Goal: Ask a question: Seek information or help from site administrators or community

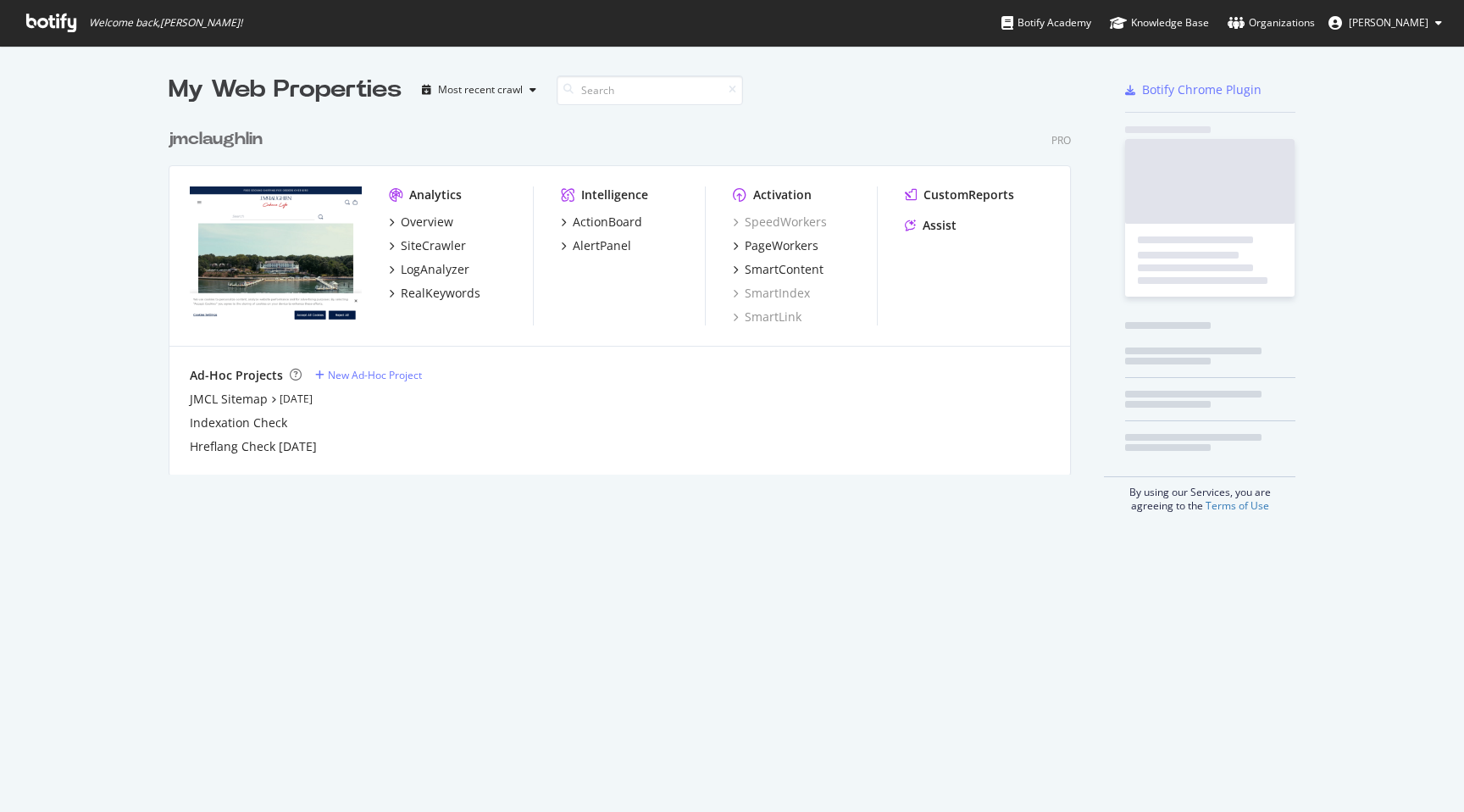
scroll to position [812, 1464]
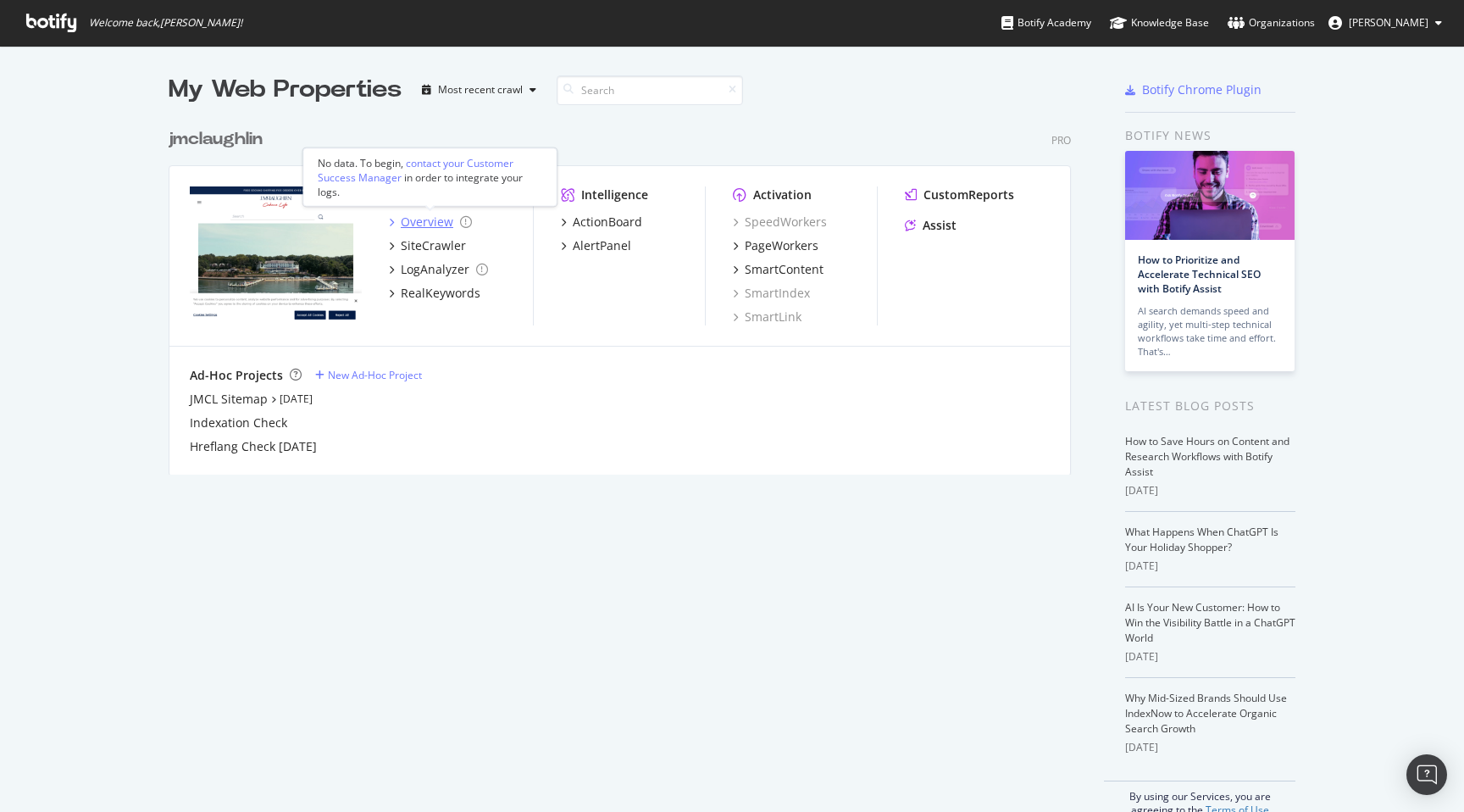
click at [422, 214] on div "Overview" at bounding box center [426, 222] width 52 height 17
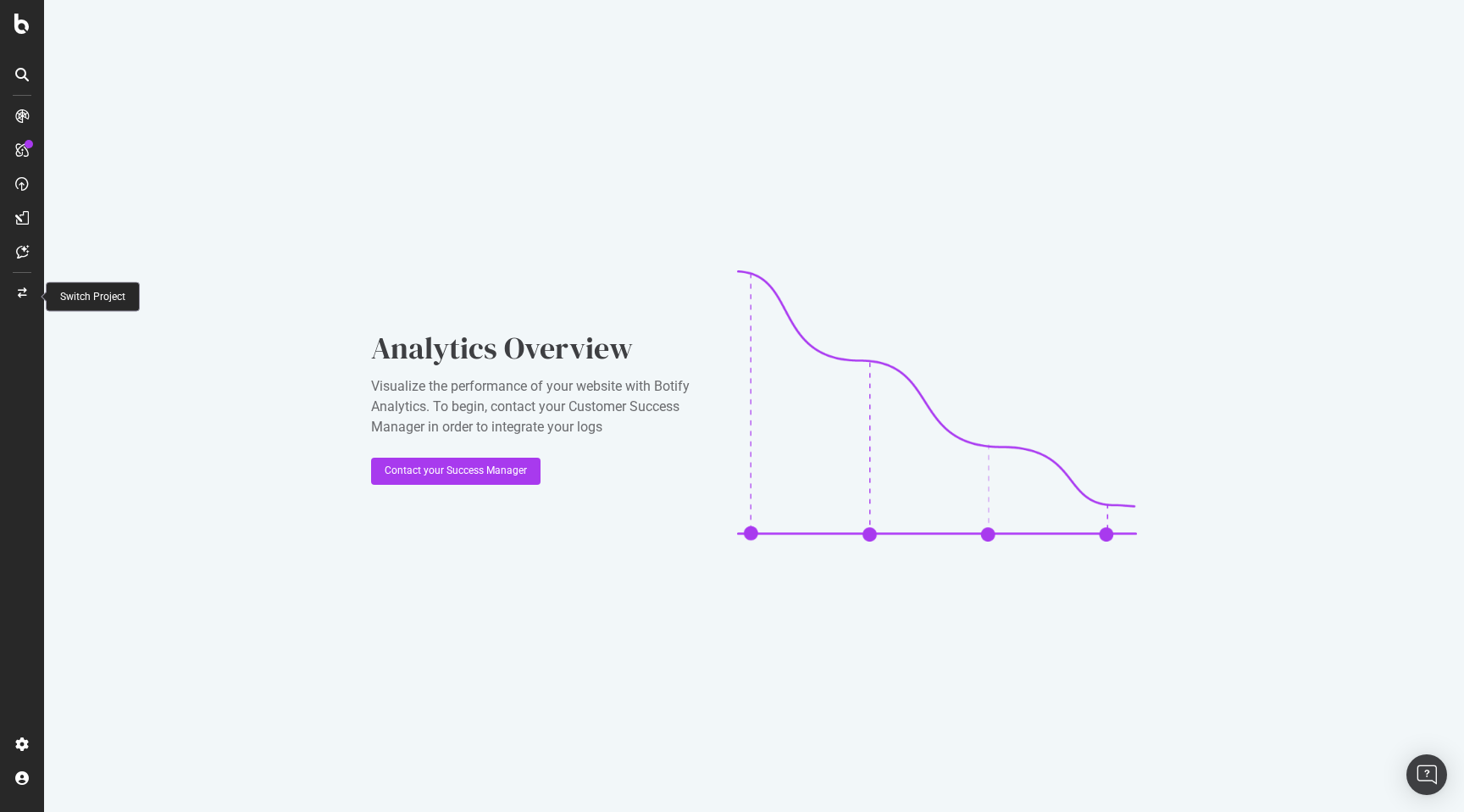
click at [20, 290] on icon at bounding box center [23, 293] width 10 height 10
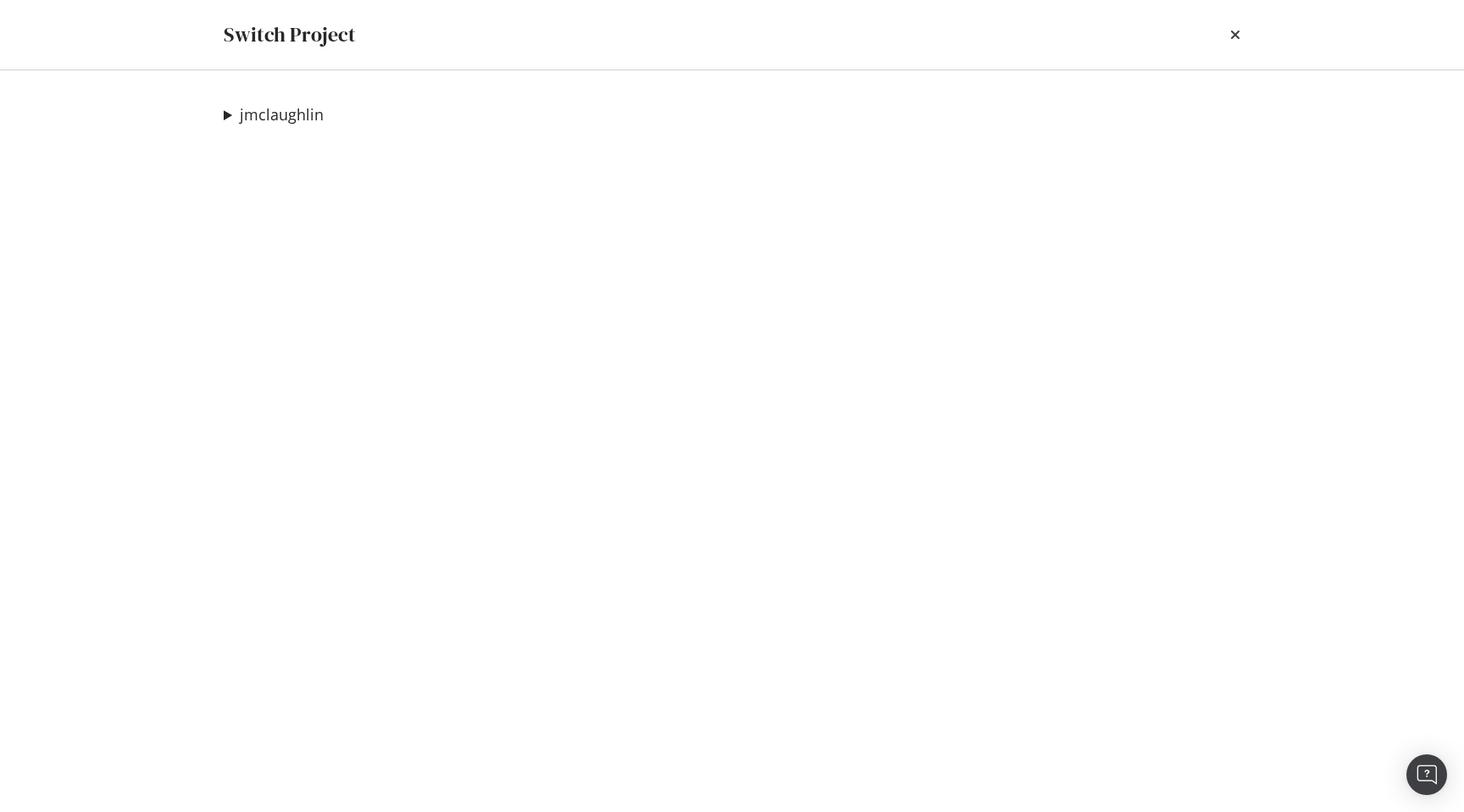
click at [1236, 26] on div "times" at bounding box center [1236, 34] width 10 height 29
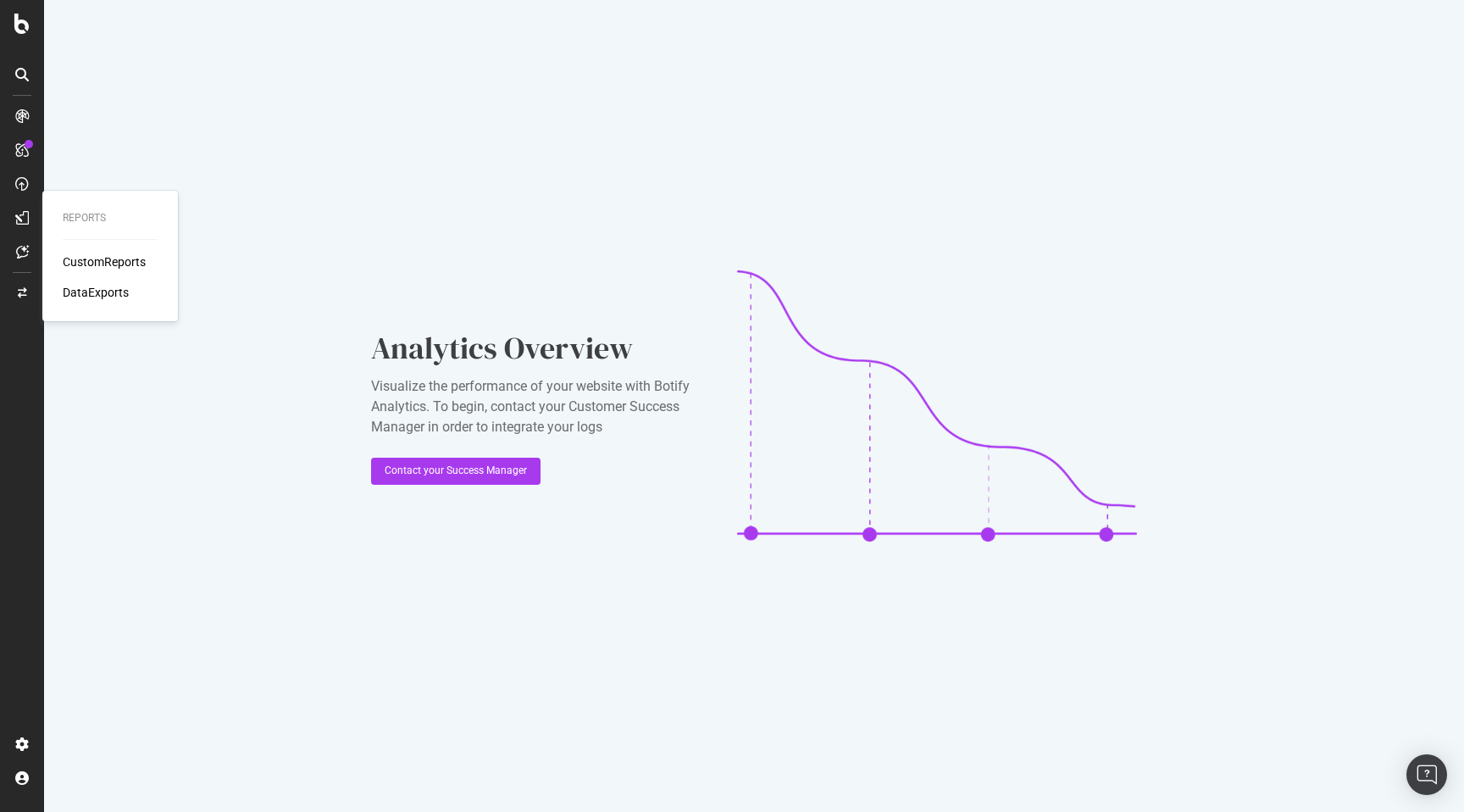
click at [30, 212] on div at bounding box center [22, 218] width 27 height 27
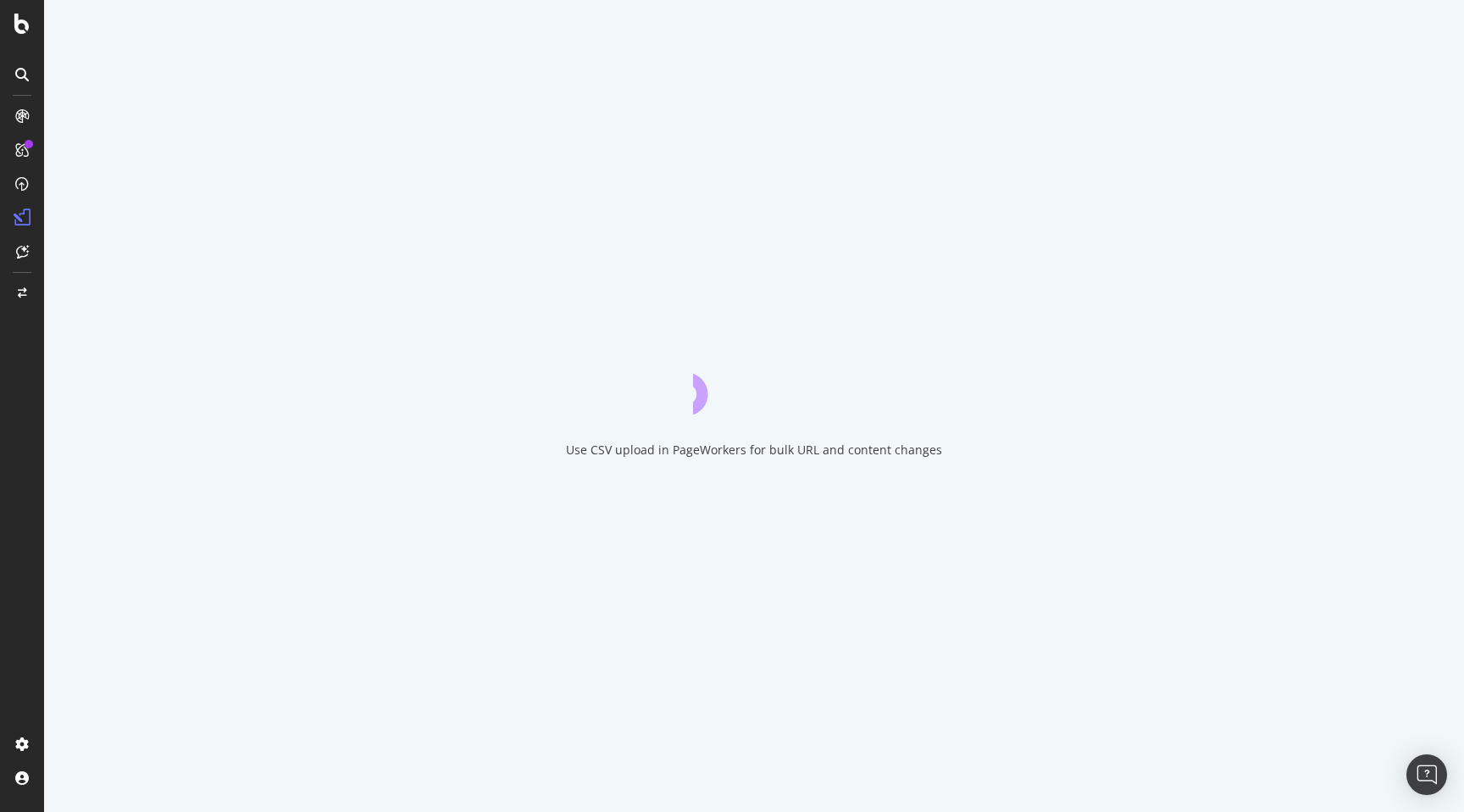
click at [36, 354] on div at bounding box center [22, 417] width 41 height 628
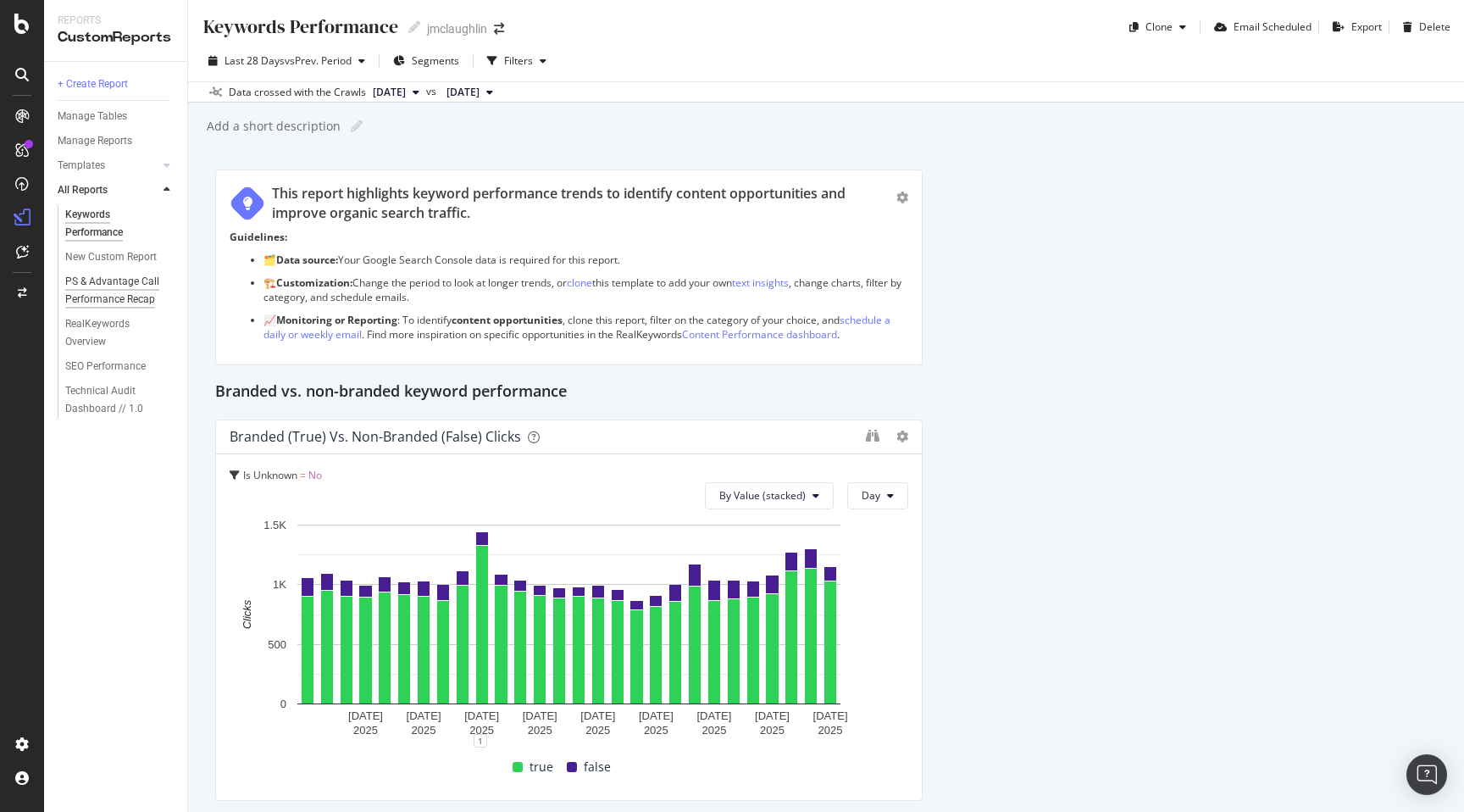
click at [90, 300] on div "PS & Advantage Call Performance Recap" at bounding box center [116, 290] width 101 height 35
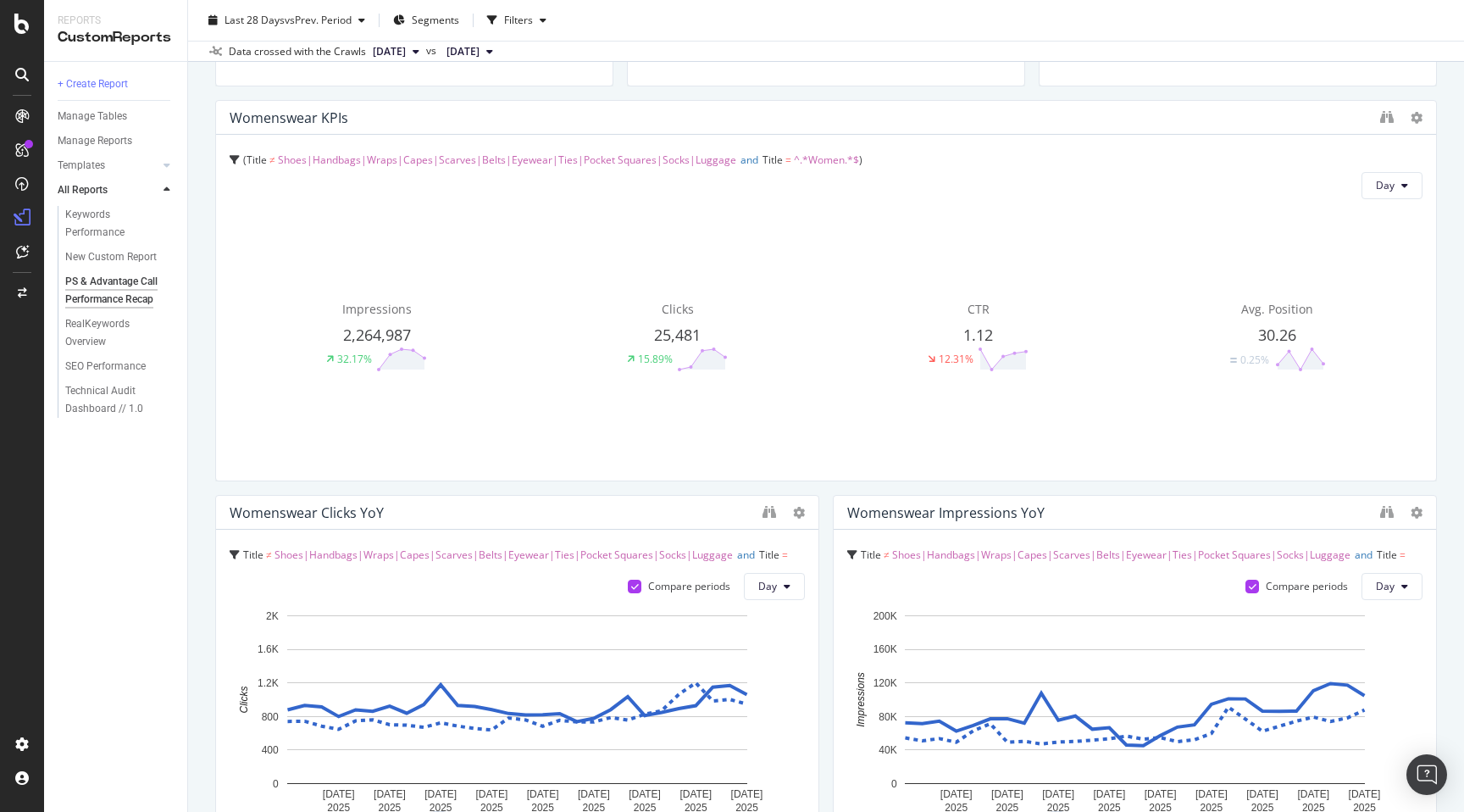
scroll to position [854, 0]
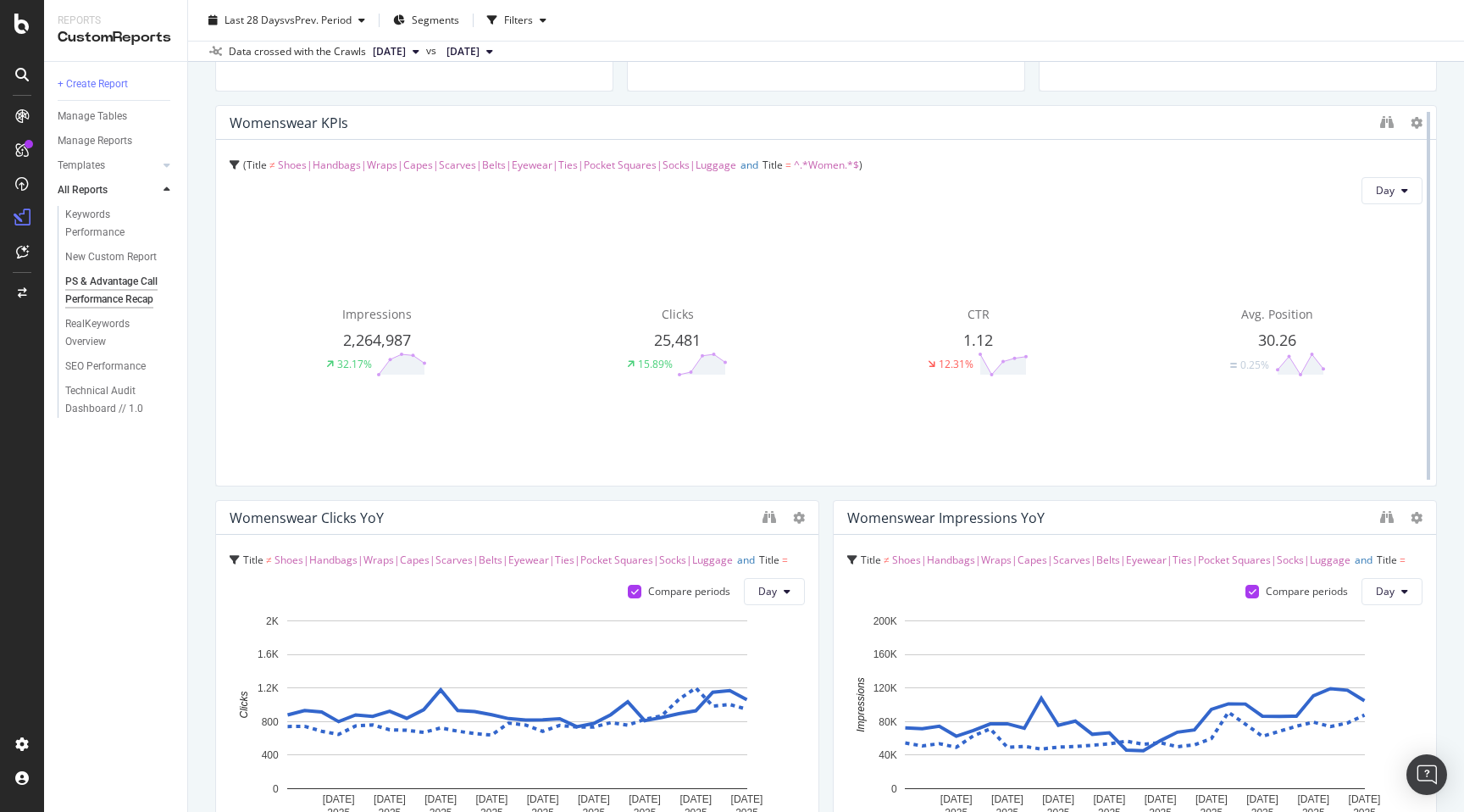
click at [1421, 124] on div at bounding box center [1429, 295] width 17 height 382
click at [1416, 124] on icon at bounding box center [1416, 123] width 11 height 11
click at [799, 518] on icon at bounding box center [799, 518] width 11 height 11
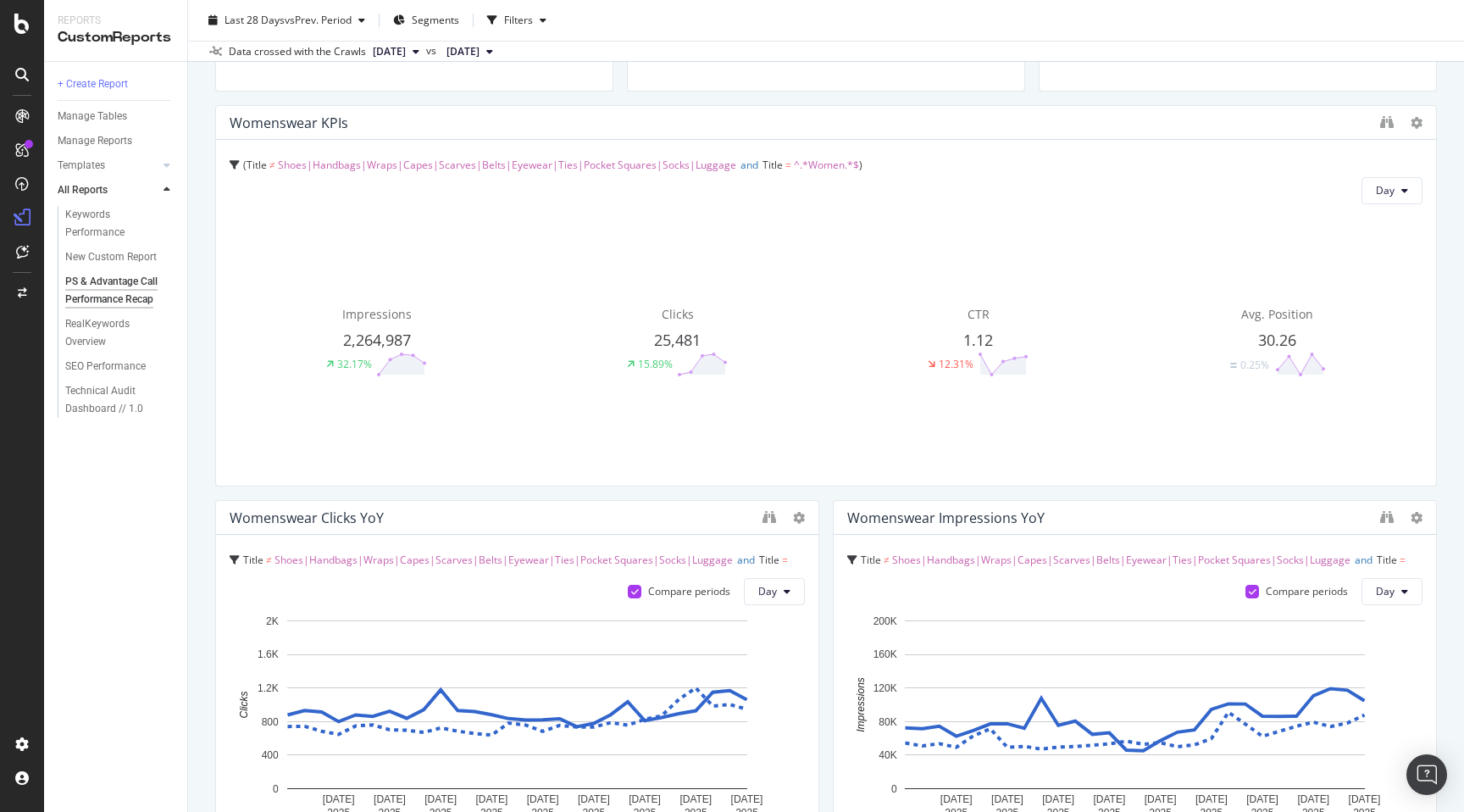
click at [754, 127] on div "Womenswear KPIs" at bounding box center [801, 123] width 1142 height 17
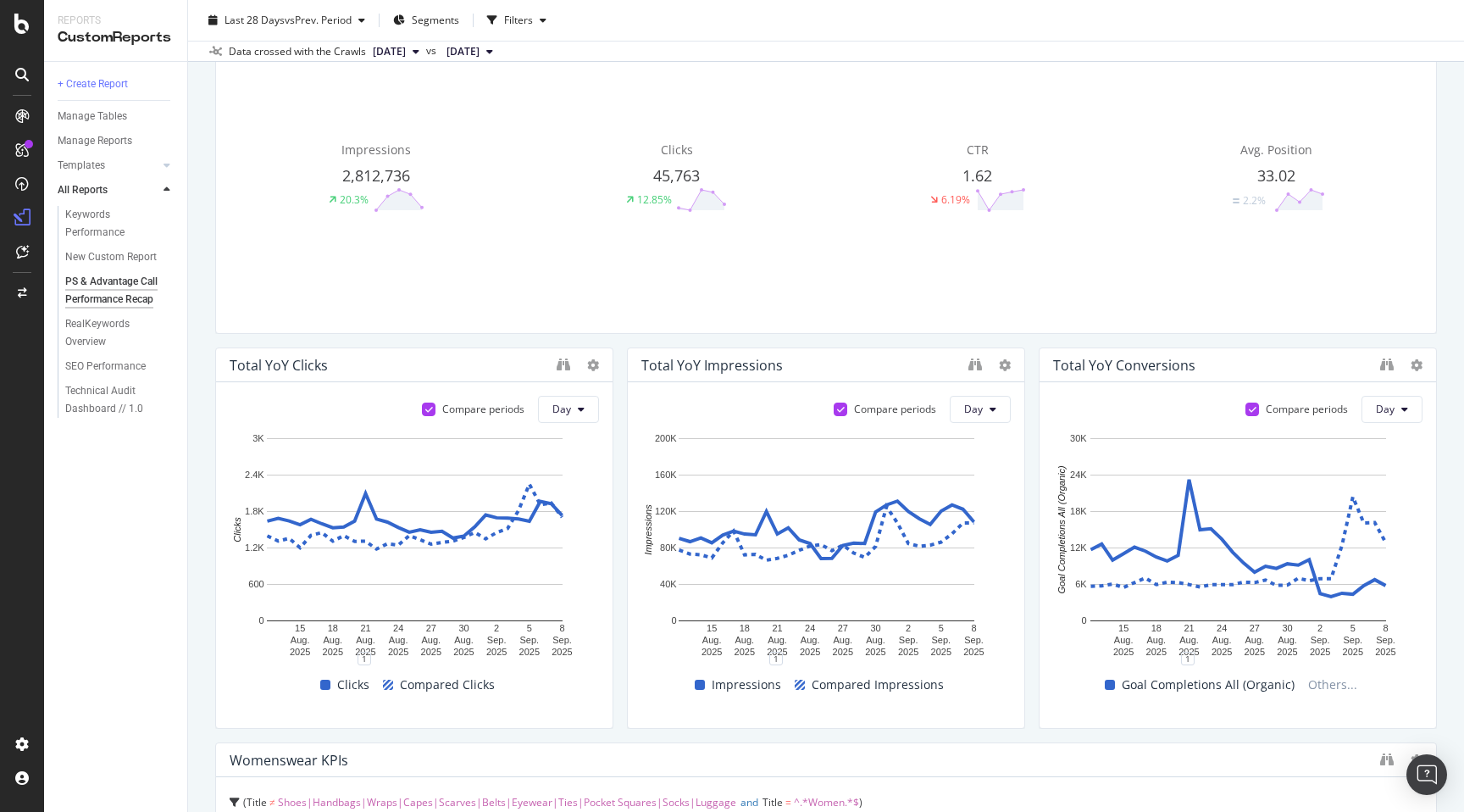
scroll to position [0, 0]
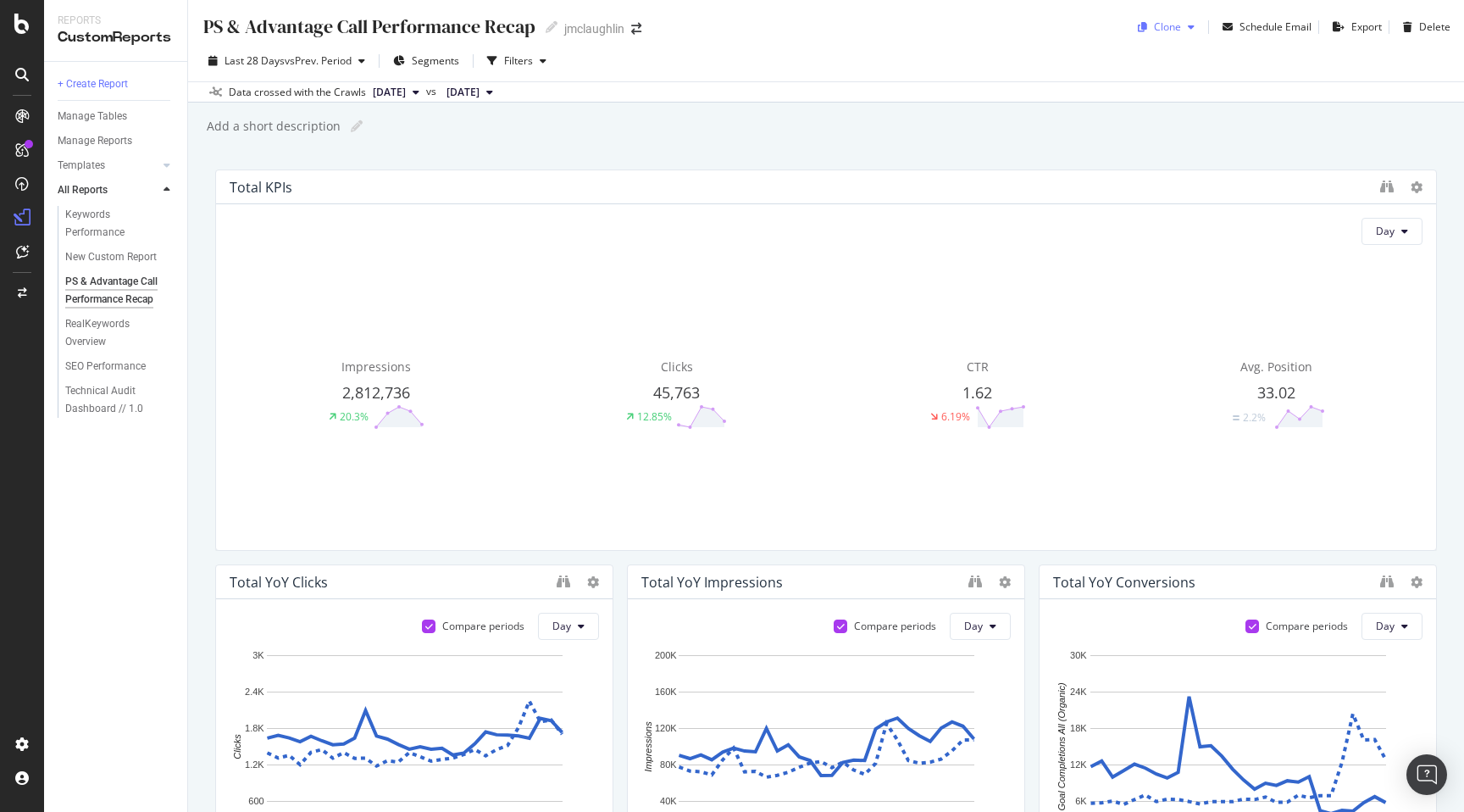
click at [1194, 28] on icon "button" at bounding box center [1191, 27] width 7 height 10
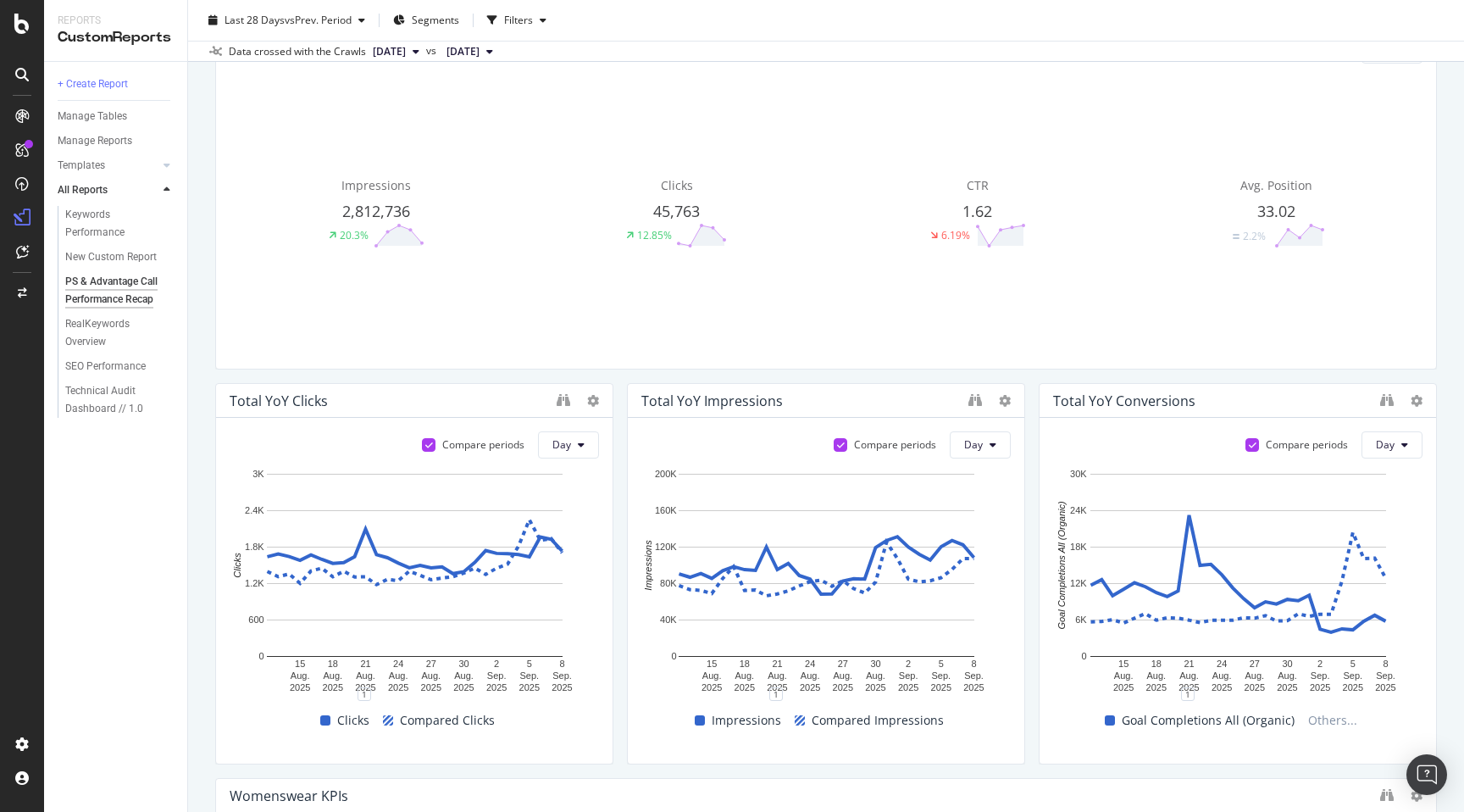
scroll to position [235, 0]
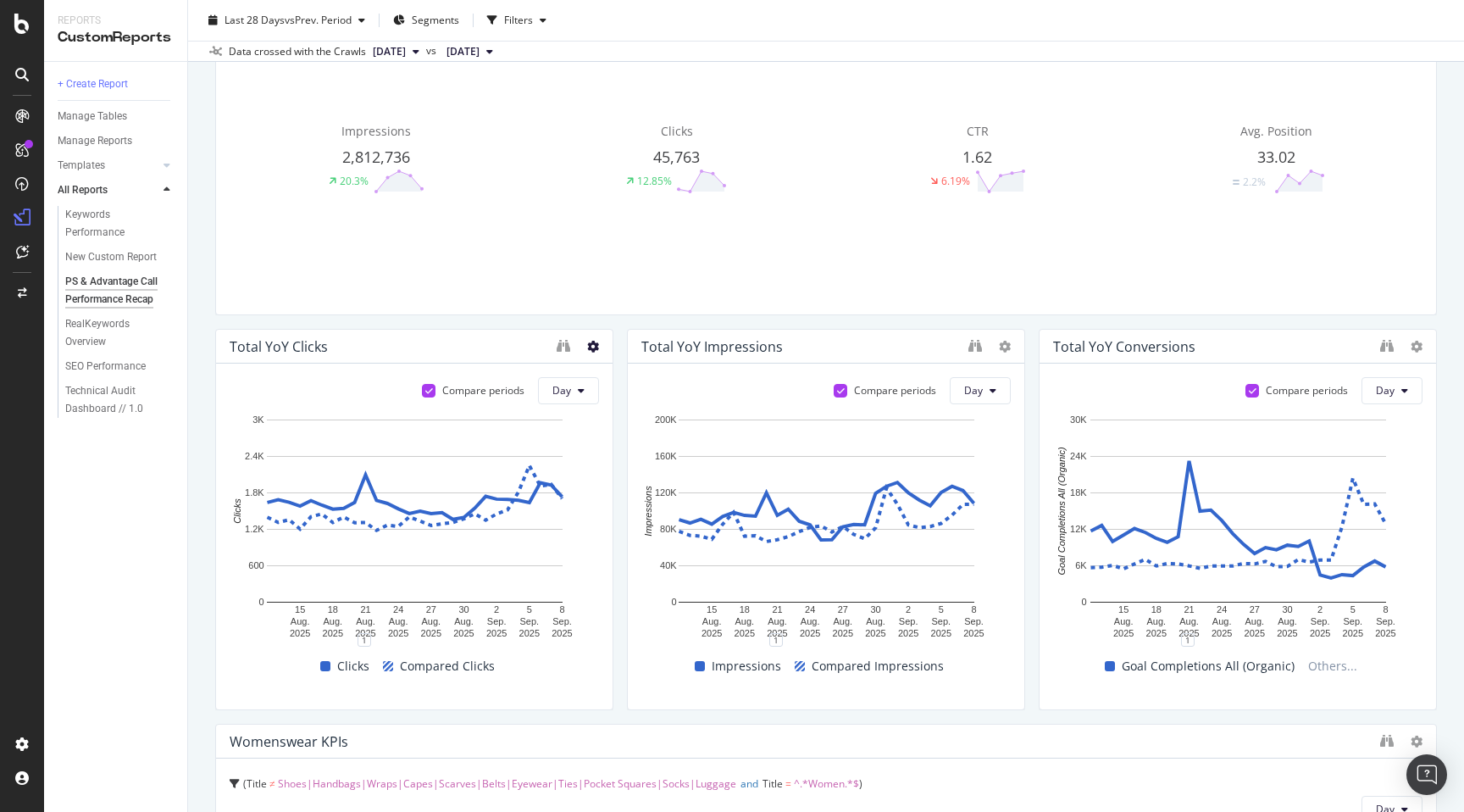
click at [589, 347] on icon at bounding box center [593, 347] width 11 height 11
click at [472, 343] on div "Total YoY Clicks" at bounding box center [388, 347] width 319 height 17
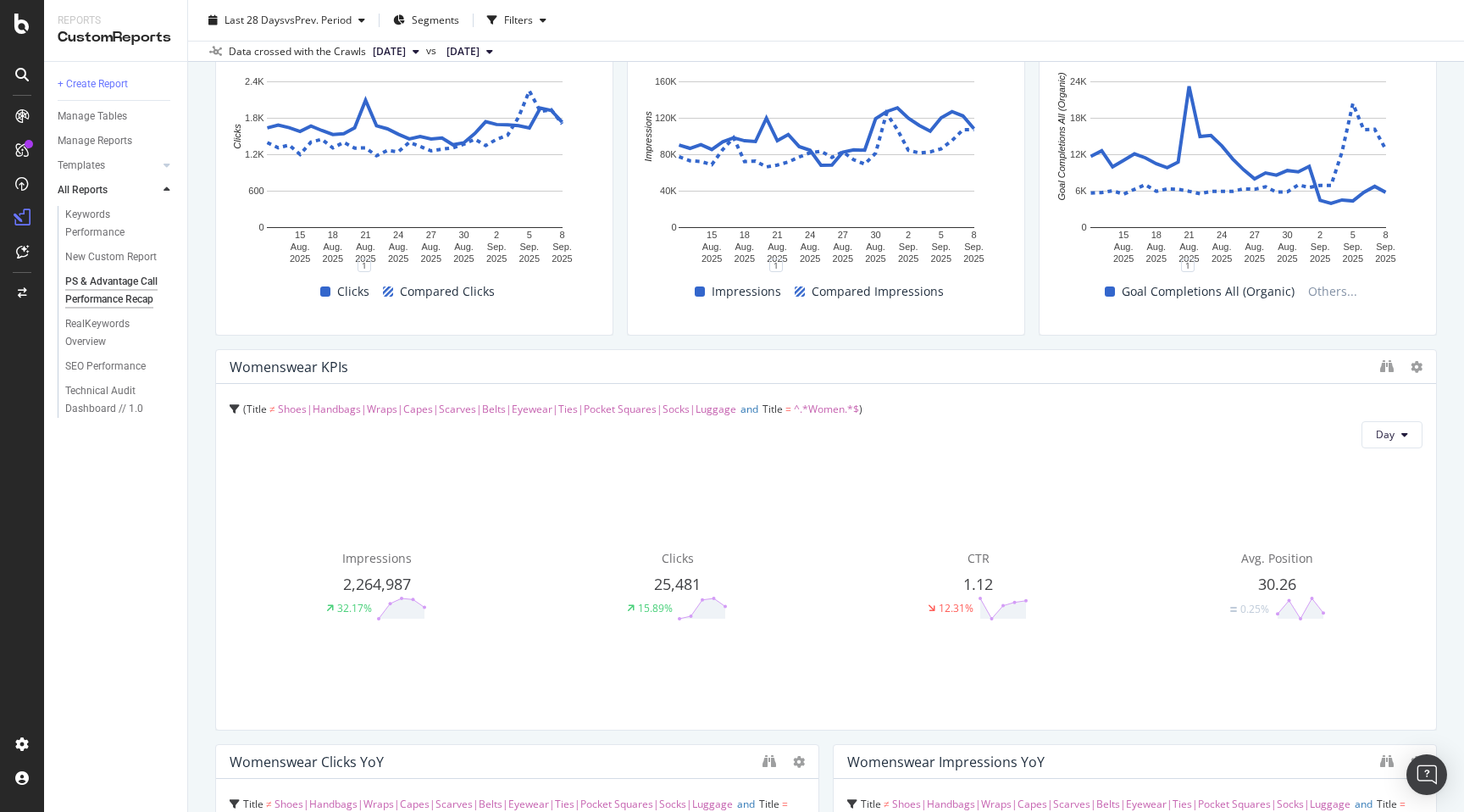
scroll to position [685, 0]
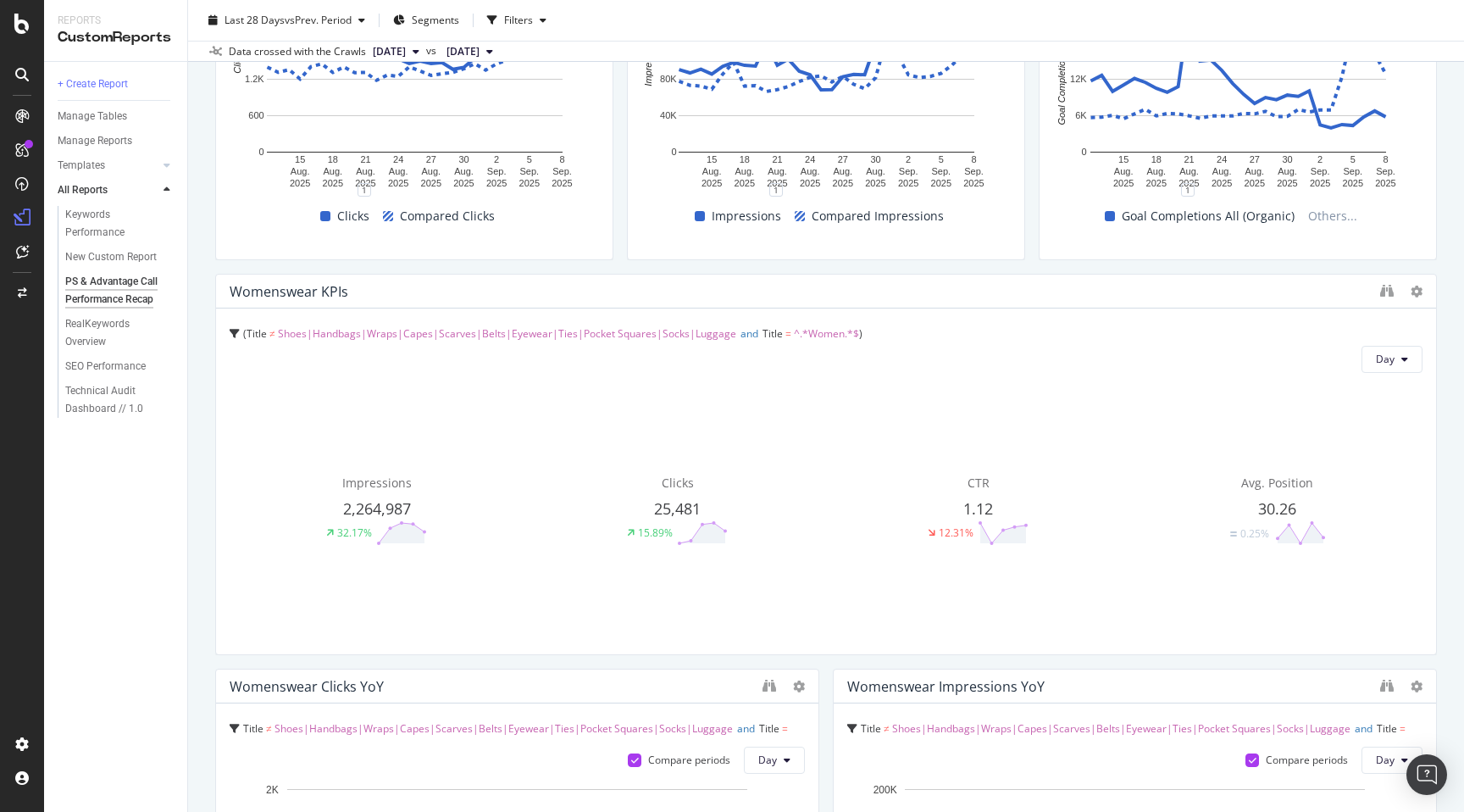
click at [232, 331] on icon at bounding box center [234, 333] width 10 height 10
click at [945, 292] on div "Womenswear KPIs" at bounding box center [801, 291] width 1142 height 17
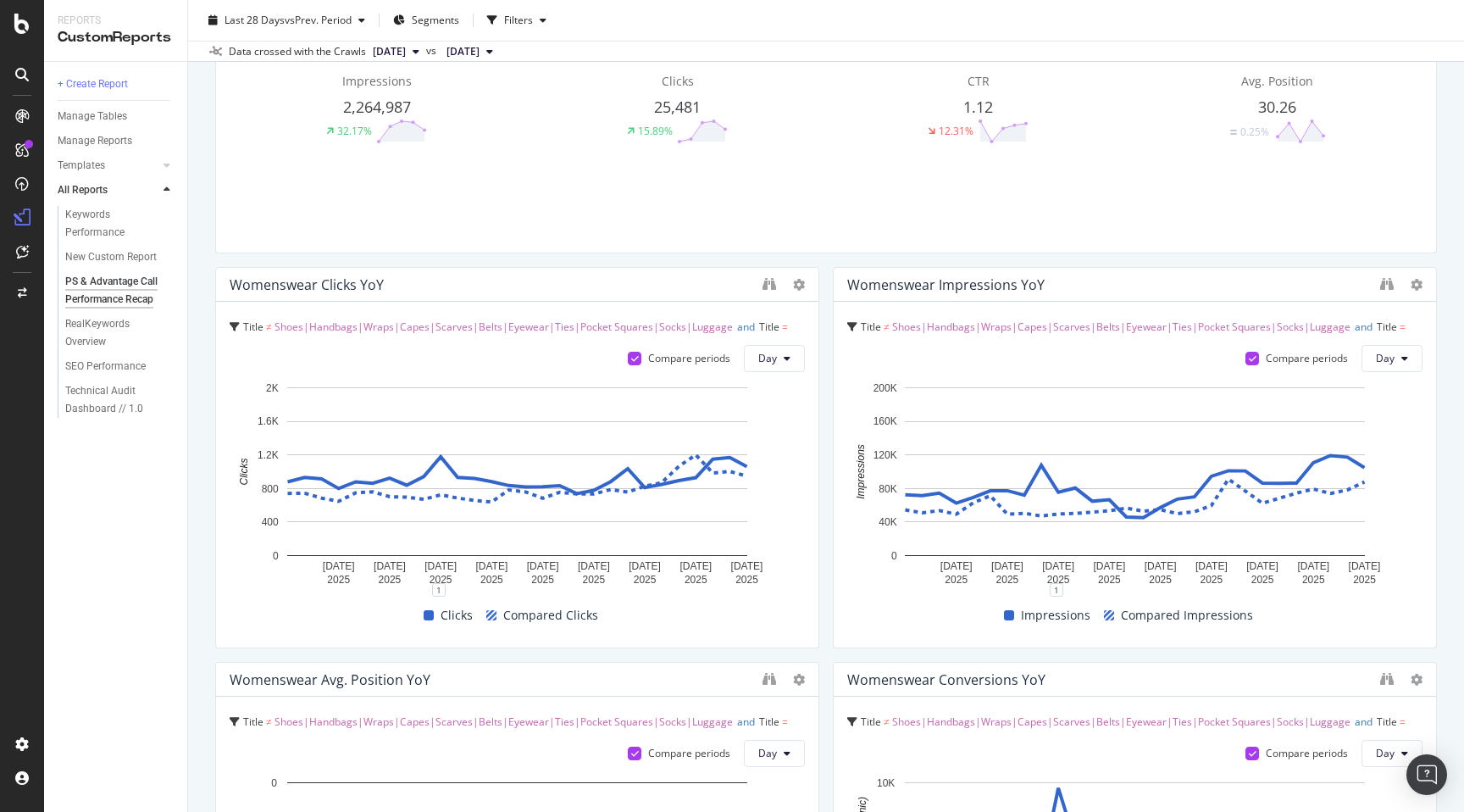
scroll to position [1088, 0]
click at [668, 609] on div "Clicks Compared Clicks" at bounding box center [510, 615] width 575 height 25
click at [764, 287] on icon "binoculars" at bounding box center [769, 283] width 13 height 13
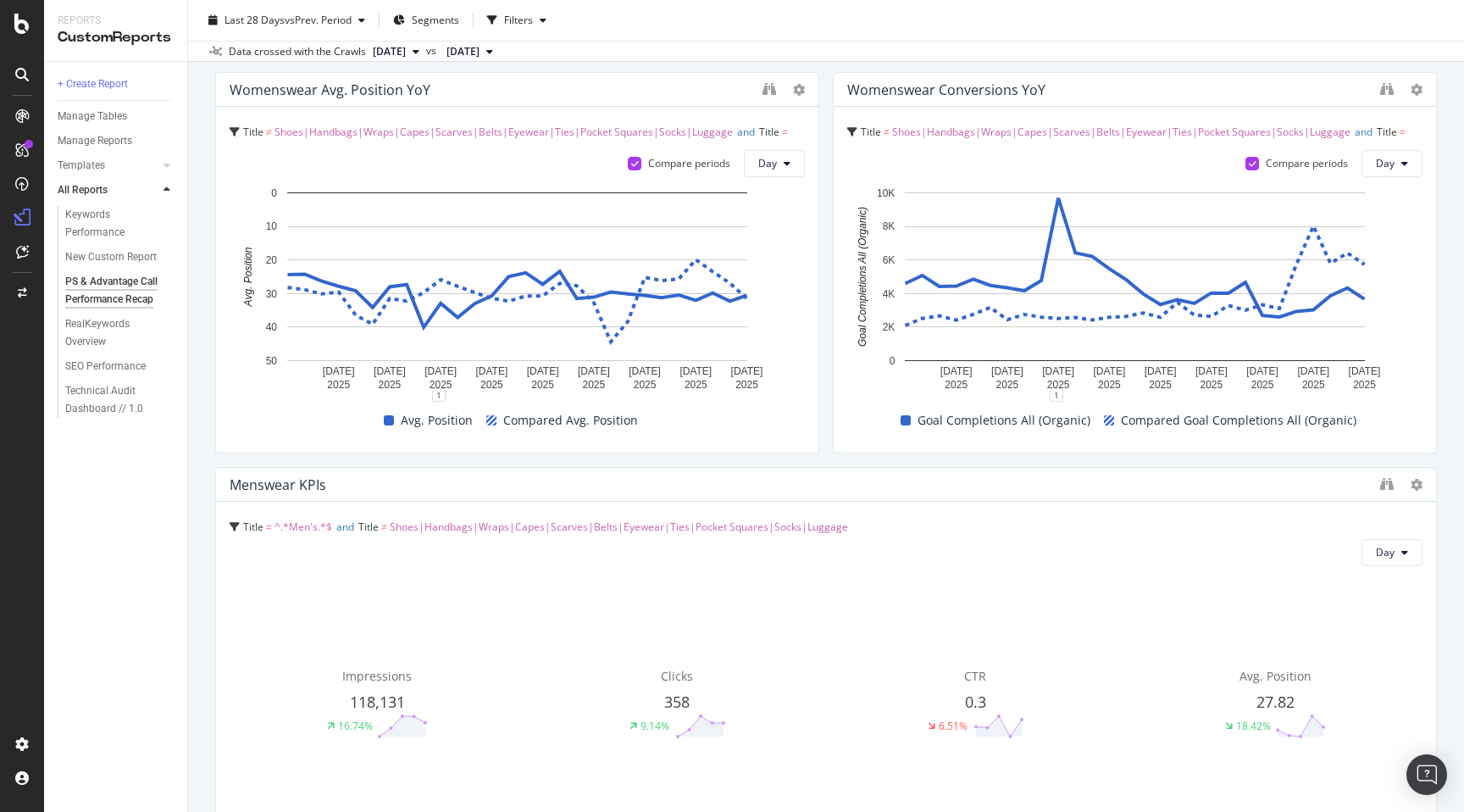
scroll to position [1679, 0]
click at [19, 255] on icon at bounding box center [22, 251] width 12 height 13
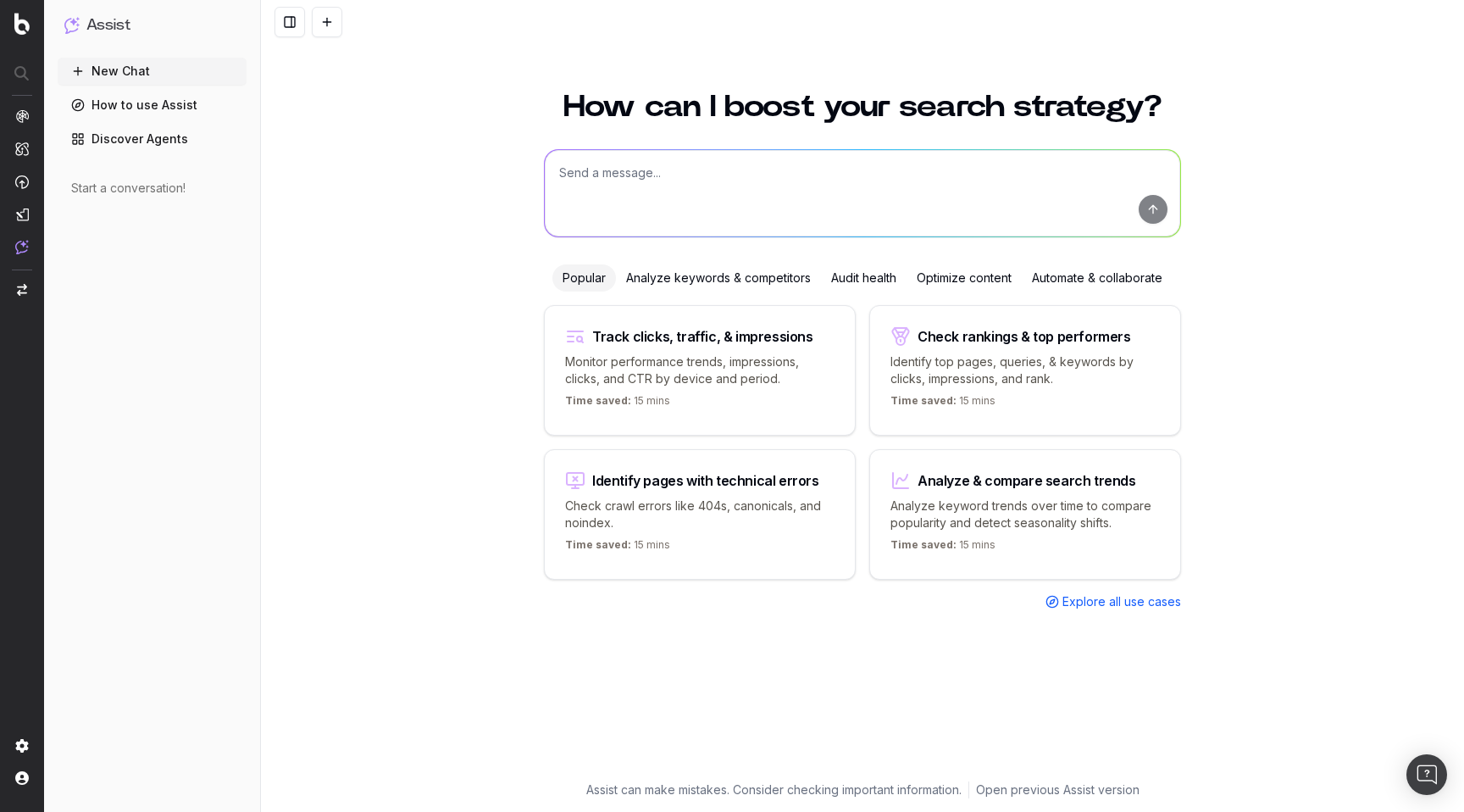
click at [580, 173] on textarea at bounding box center [862, 193] width 636 height 87
type textarea "can you write a more seo friendly and optimized page title?"
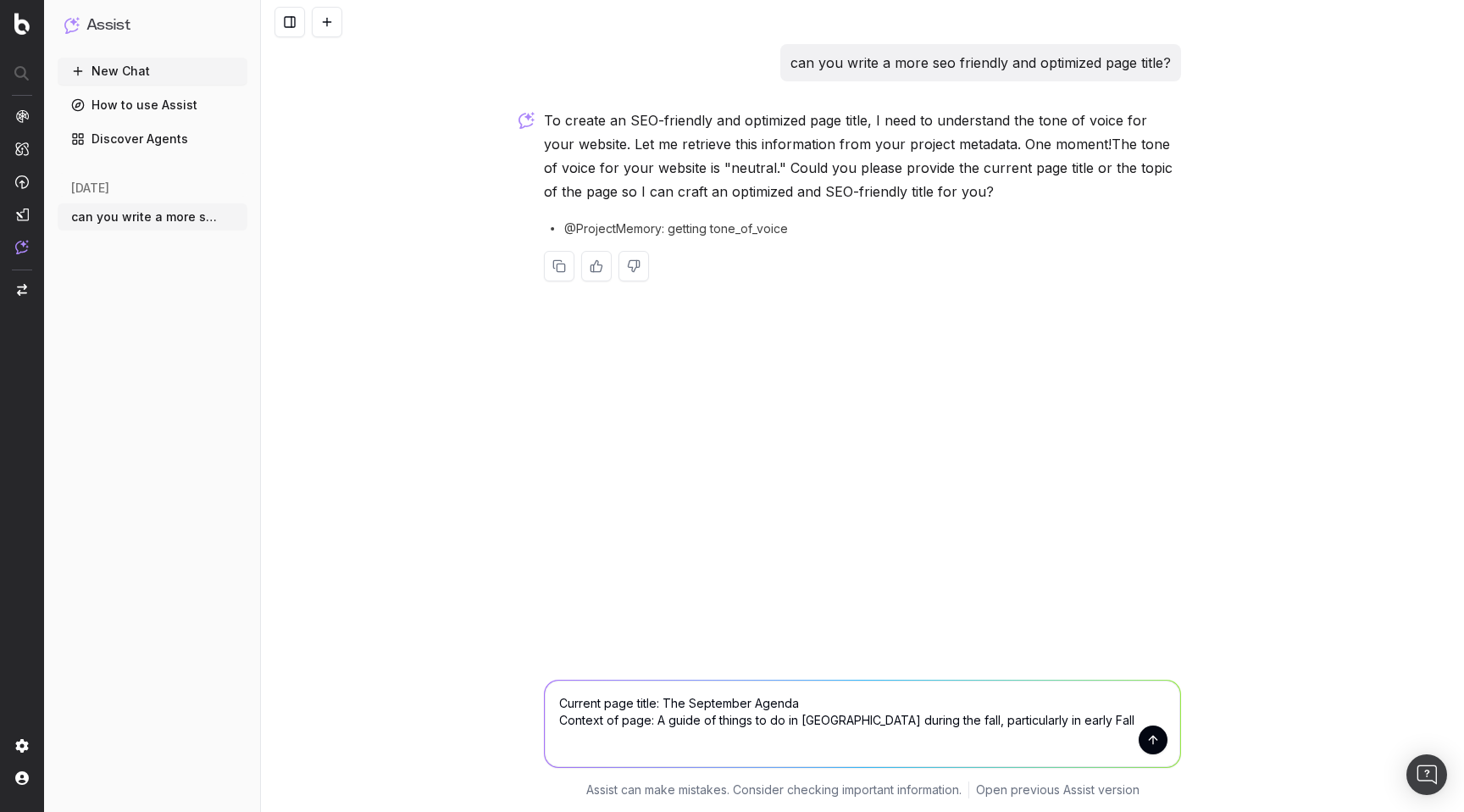
click at [894, 724] on textarea "Current page title: The September Agenda Context of page: A guide of things to …" at bounding box center [862, 723] width 636 height 87
click at [894, 721] on textarea "Current page title: The September Agenda Context of page: A guide of things to …" at bounding box center [862, 723] width 636 height 87
click at [1021, 717] on textarea "Current page title: The September Agenda Context of page: A guide of things to …" at bounding box center [862, 723] width 636 height 87
click at [893, 721] on textarea "Current page title: The September Agenda Context of page: A guide of things to …" at bounding box center [862, 723] width 636 height 87
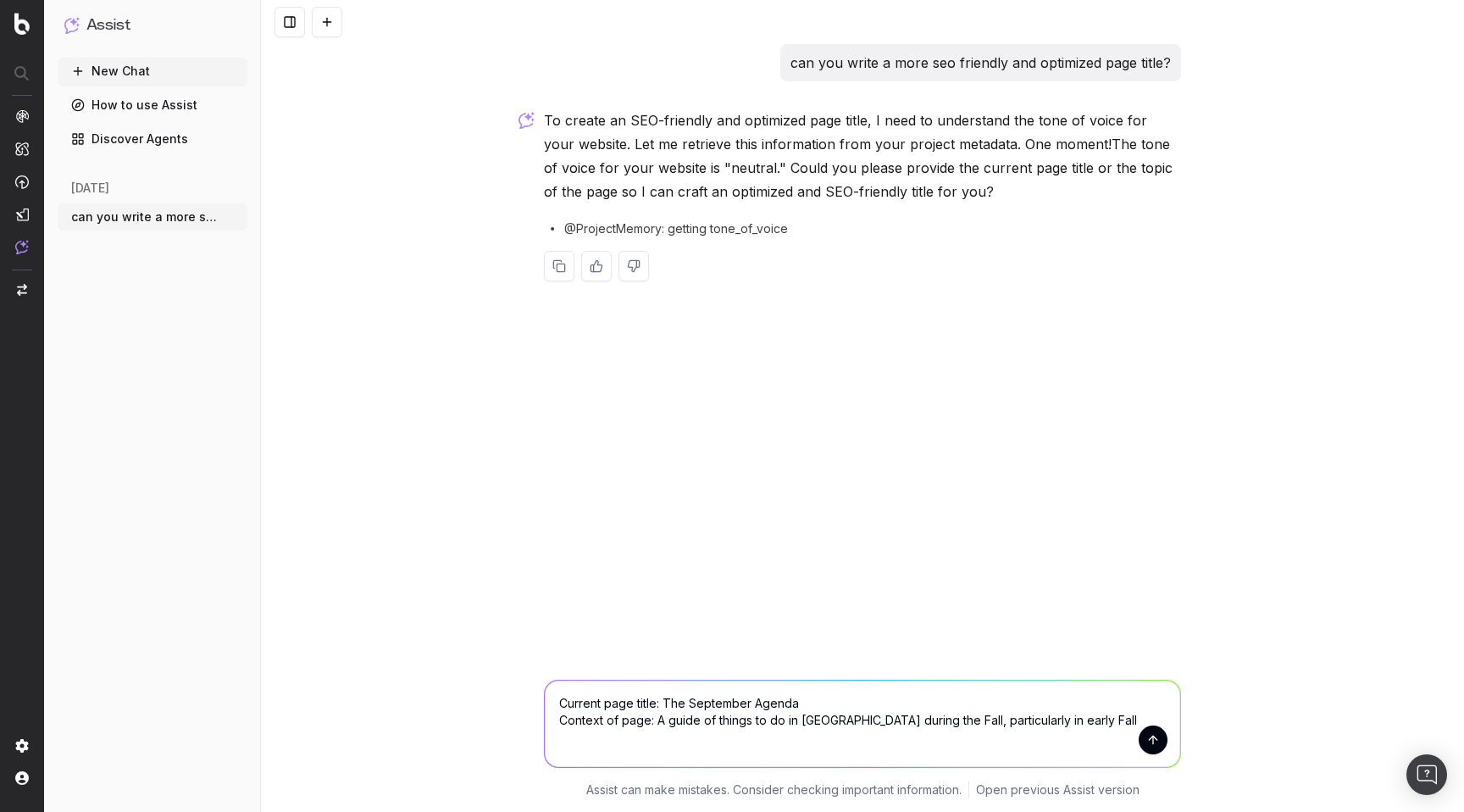
click at [1056, 723] on textarea "Current page title: The September Agenda Context of page: A guide of things to …" at bounding box center [862, 723] width 636 height 87
click at [892, 719] on textarea "Current page title: The September Agenda Context of page: A guide of things to …" at bounding box center [862, 723] width 636 height 87
click at [1033, 723] on textarea "Current page title: The September Agenda Context of page: A guide of things to …" at bounding box center [862, 723] width 636 height 87
click at [1065, 719] on textarea "Current page title: The September Agenda Context of page: A guide of things to …" at bounding box center [862, 723] width 636 height 87
type textarea "Current page title: The September Agenda Context of page: A guide of things to …"
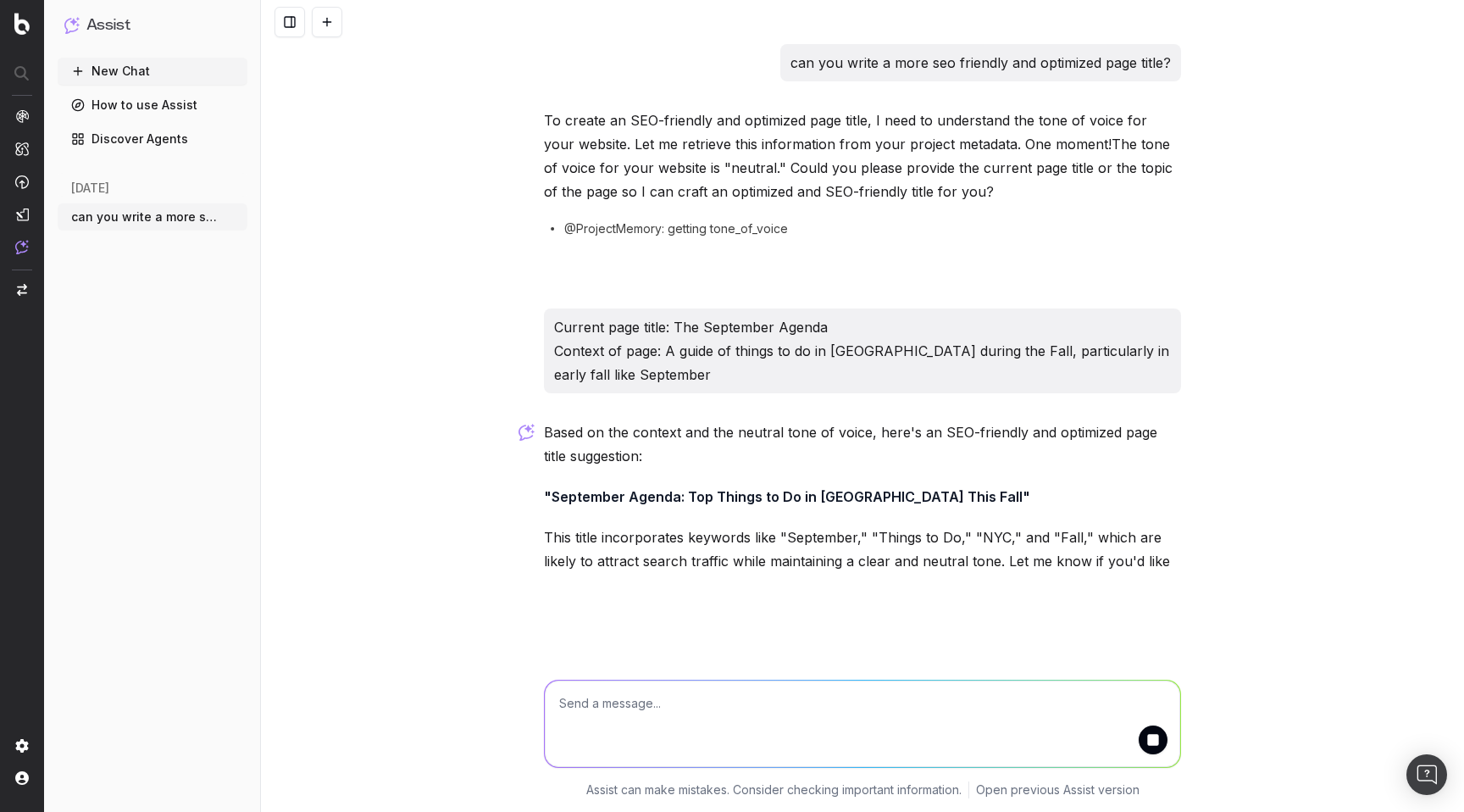
scroll to position [11, 0]
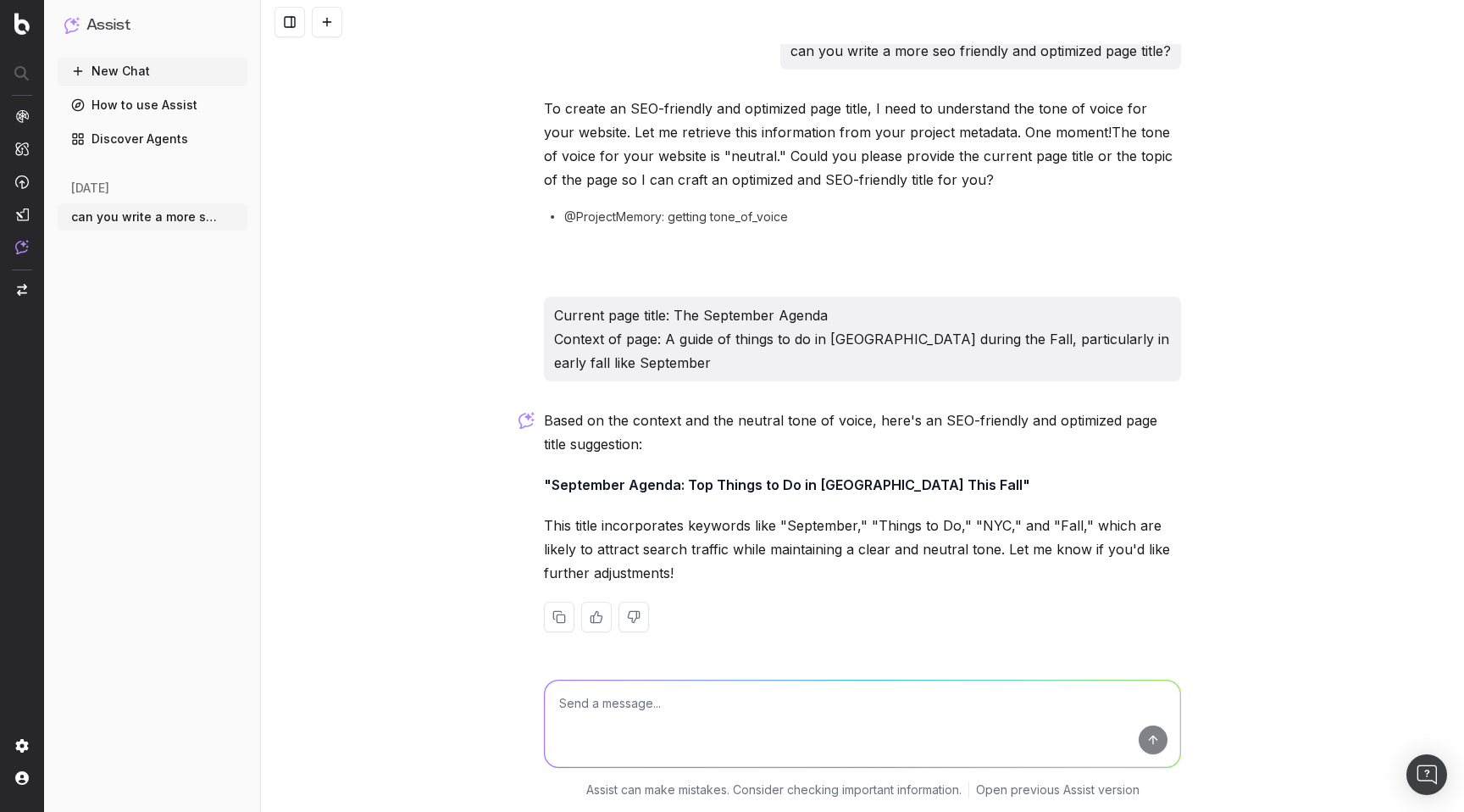
click at [767, 702] on textarea at bounding box center [862, 723] width 636 height 87
type textarea "cool. can we upload images here for alt text?"
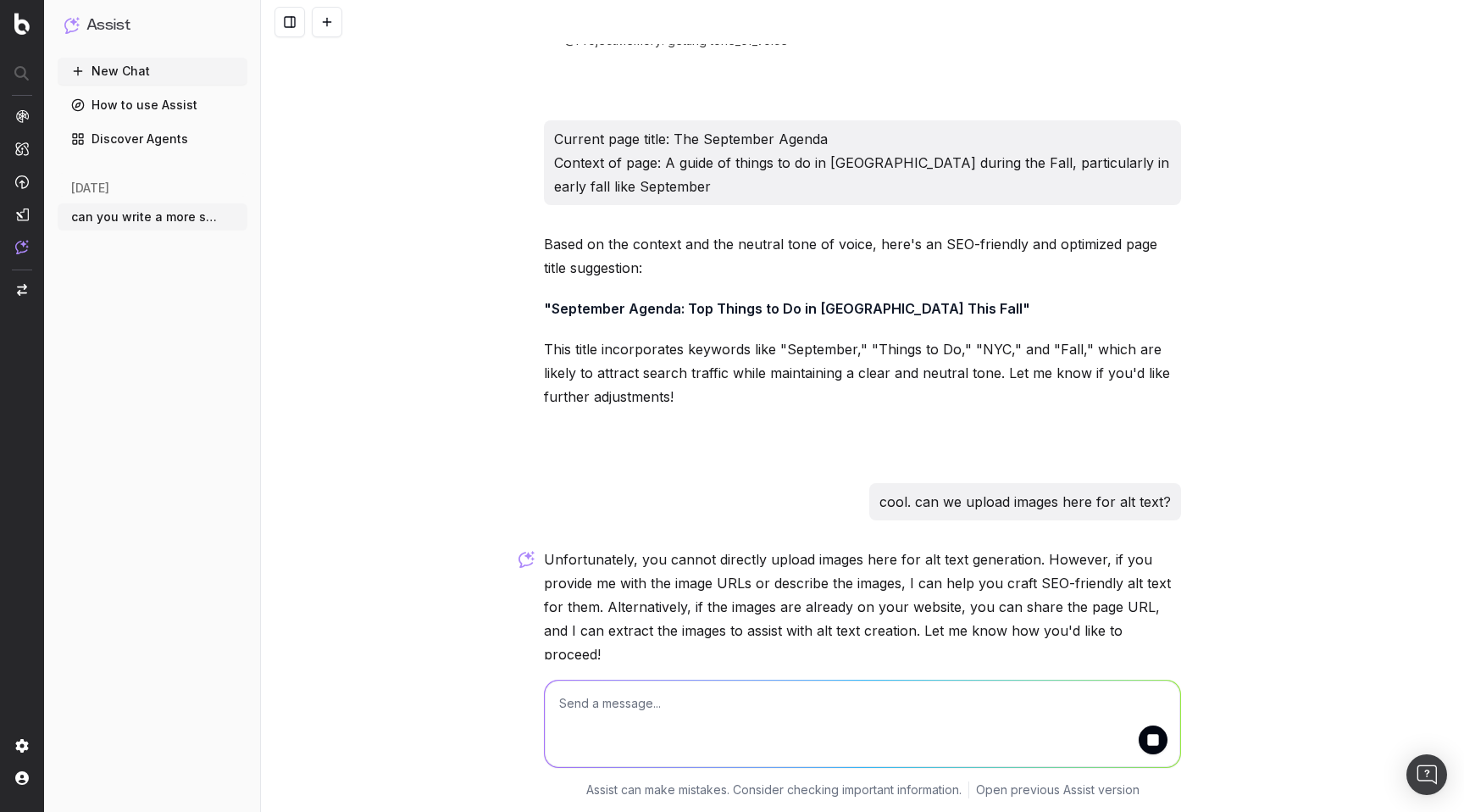
scroll to position [246, 0]
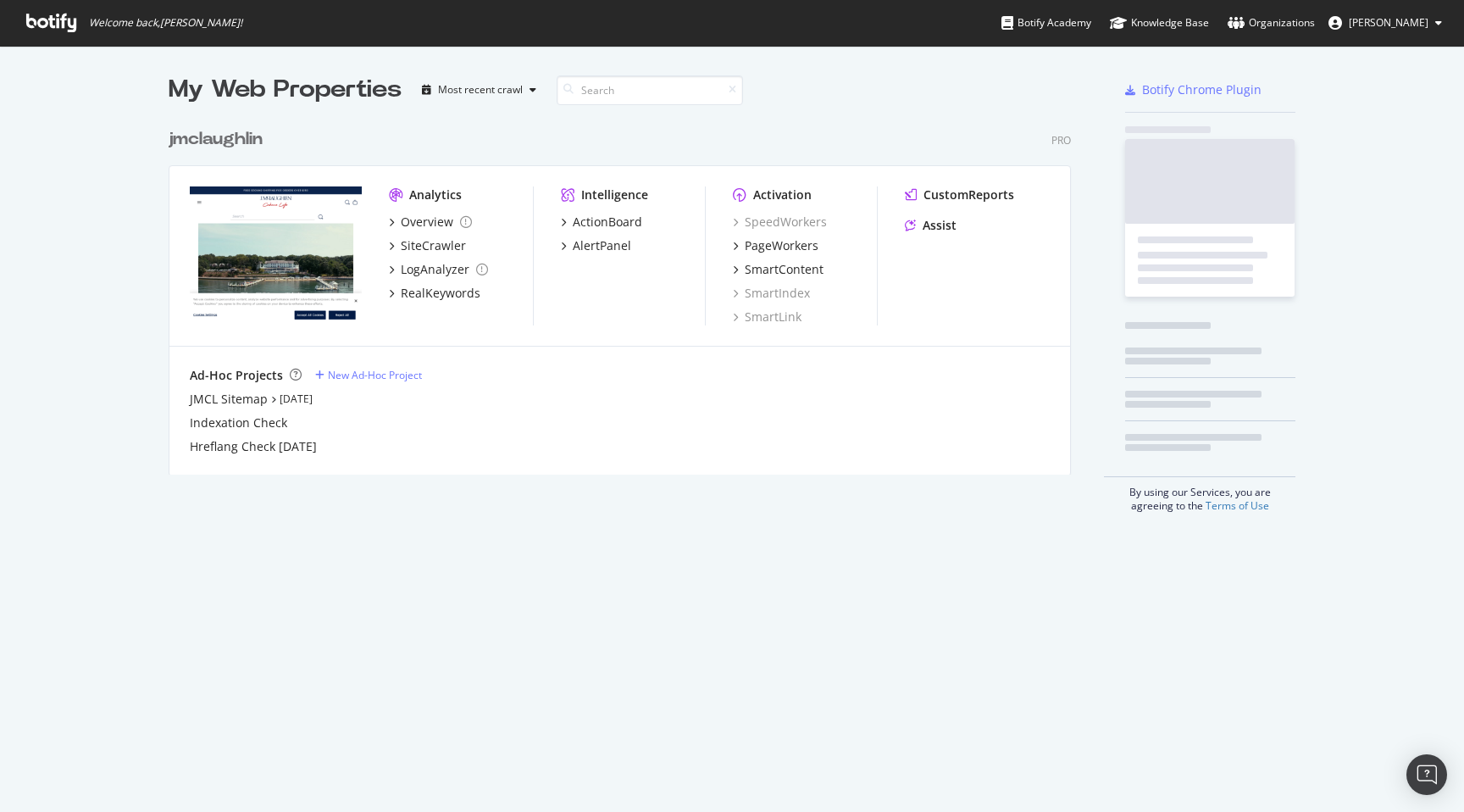
scroll to position [367, 916]
